Goal: Information Seeking & Learning: Learn about a topic

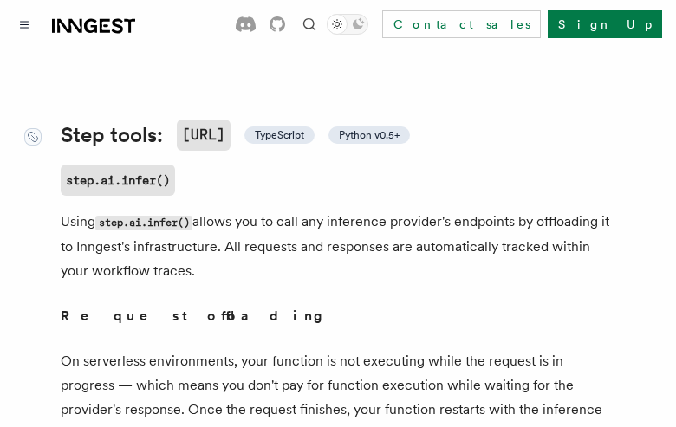
scroll to position [687, 0]
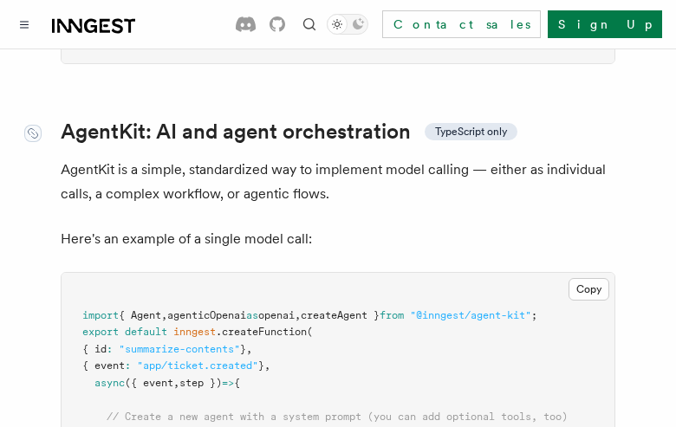
scroll to position [5241, 0]
